Goal: Browse casually

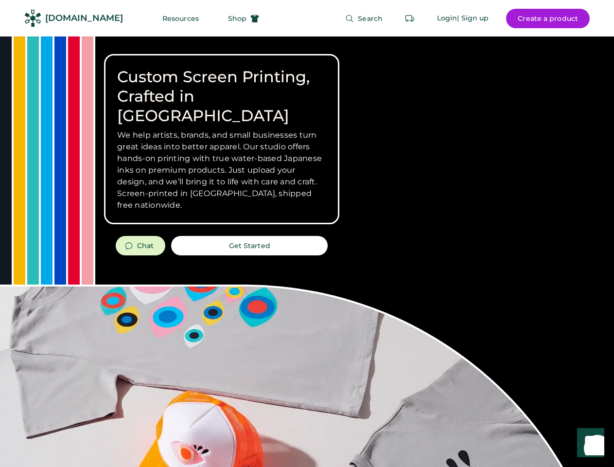
click at [307, 233] on div "Custom Screen Printing, Crafted in [GEOGRAPHIC_DATA] We help artists, brands, a…" at bounding box center [307, 344] width 614 height 617
click at [307, 251] on div "Custom Screen Printing, Crafted in [GEOGRAPHIC_DATA] We help artists, brands, a…" at bounding box center [307, 344] width 614 height 617
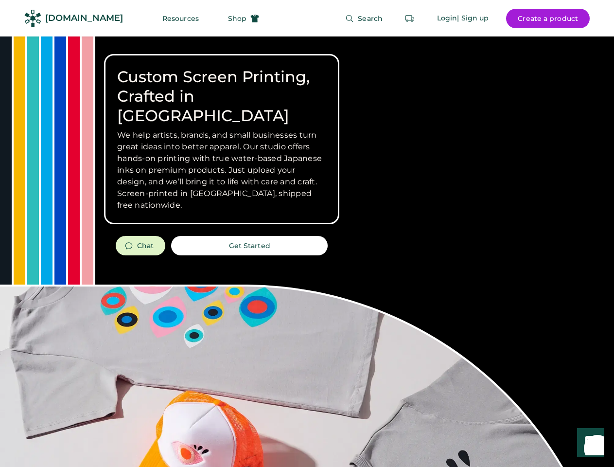
click at [307, 251] on div "Custom Screen Printing, Crafted in [GEOGRAPHIC_DATA] We help artists, brands, a…" at bounding box center [307, 344] width 614 height 617
click at [222, 139] on h3 "We help artists, brands, and small businesses turn great ideas into better appa…" at bounding box center [221, 170] width 209 height 82
click at [222, 129] on h3 "We help artists, brands, and small businesses turn great ideas into better appa…" at bounding box center [221, 170] width 209 height 82
click at [222, 87] on h1 "Custom Screen Printing, Crafted in [GEOGRAPHIC_DATA]" at bounding box center [221, 96] width 209 height 58
